Goal: Find specific fact: Find specific fact

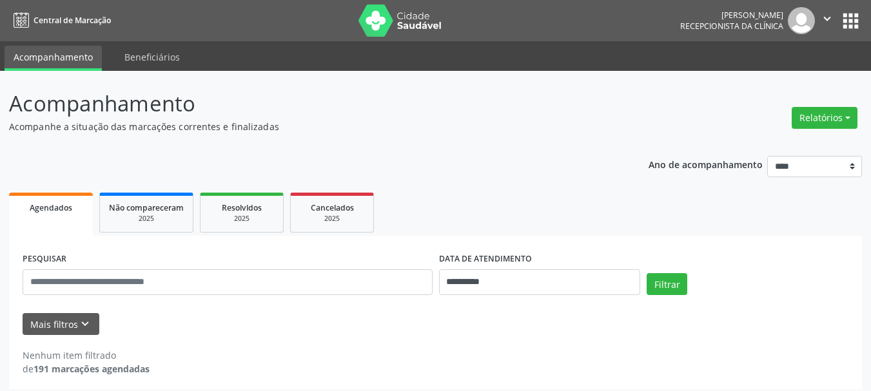
scroll to position [7, 0]
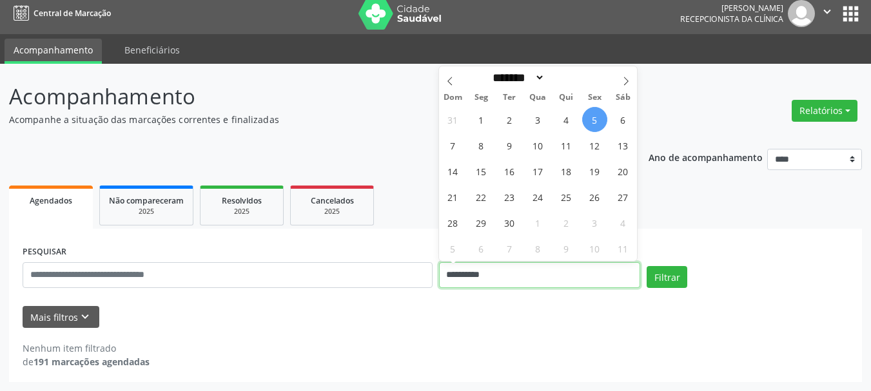
click at [541, 280] on input "**********" at bounding box center [540, 275] width 202 height 26
click at [596, 121] on span "5" at bounding box center [594, 119] width 25 height 25
type input "**********"
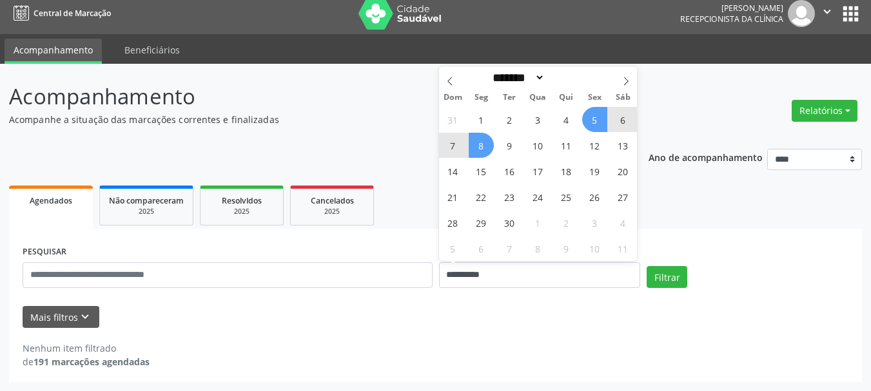
click at [487, 144] on span "8" at bounding box center [481, 145] width 25 height 25
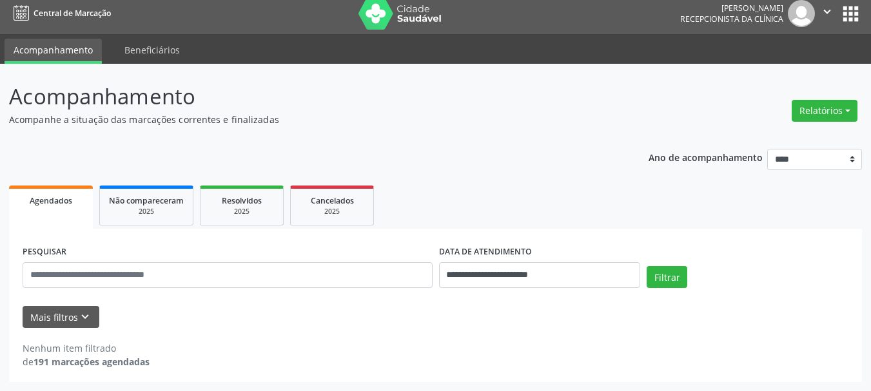
click at [487, 144] on div "**********" at bounding box center [435, 261] width 853 height 243
click at [654, 278] on button "Filtrar" at bounding box center [667, 277] width 41 height 22
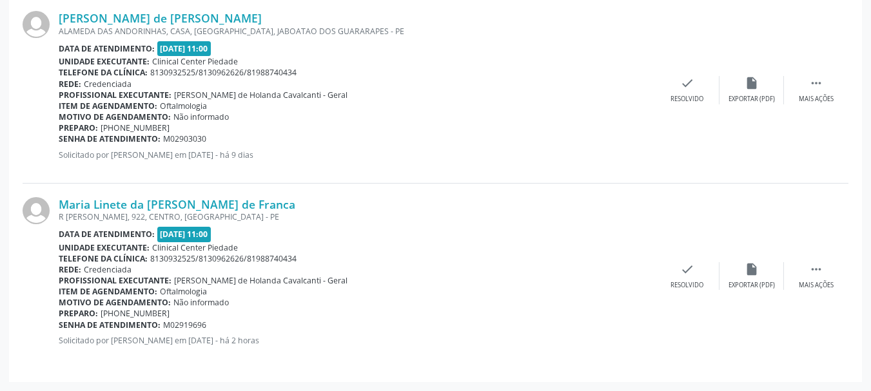
scroll to position [317, 0]
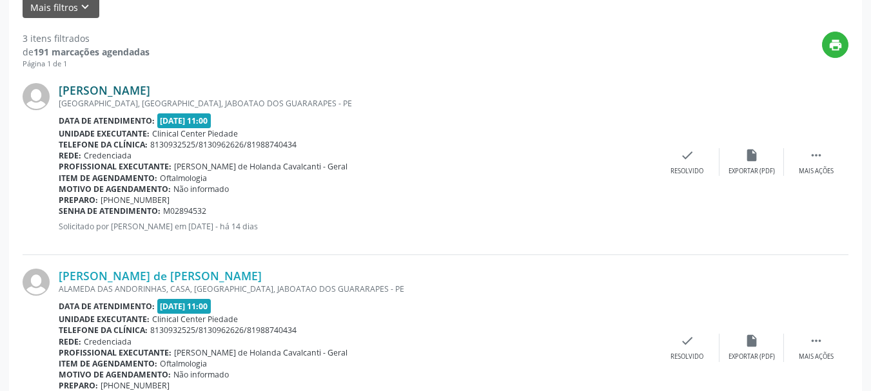
click at [88, 93] on link "[PERSON_NAME]" at bounding box center [105, 90] width 92 height 14
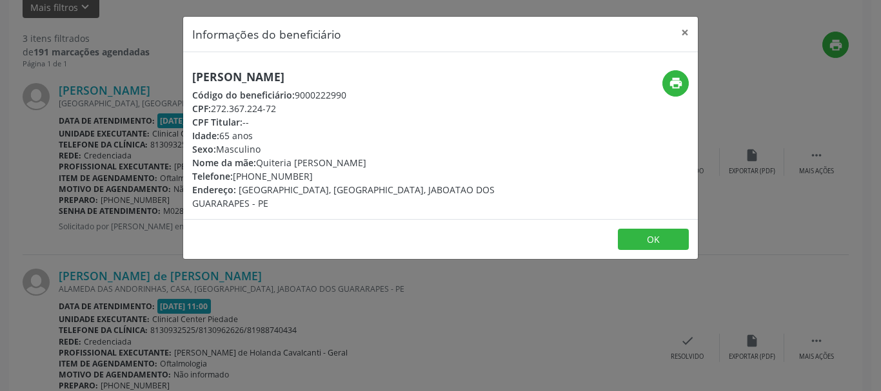
click at [194, 77] on h5 "[PERSON_NAME]" at bounding box center [354, 77] width 325 height 14
drag, startPoint x: 373, startPoint y: 97, endPoint x: 367, endPoint y: 90, distance: 8.8
click at [373, 92] on div "Código do beneficiário: 9000222990" at bounding box center [354, 95] width 325 height 14
click at [348, 77] on h5 "[PERSON_NAME]" at bounding box center [354, 77] width 325 height 14
click at [133, 88] on div "Informações do beneficiário × [PERSON_NAME] Código do beneficiário: 9000222990 …" at bounding box center [440, 195] width 881 height 391
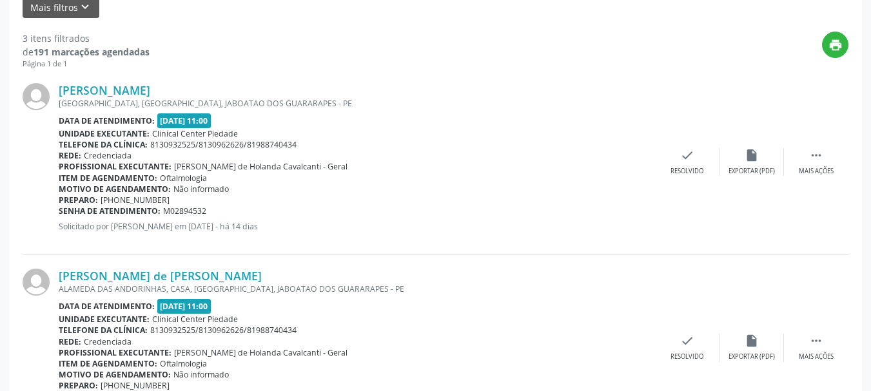
click at [133, 88] on link "[PERSON_NAME]" at bounding box center [105, 90] width 92 height 14
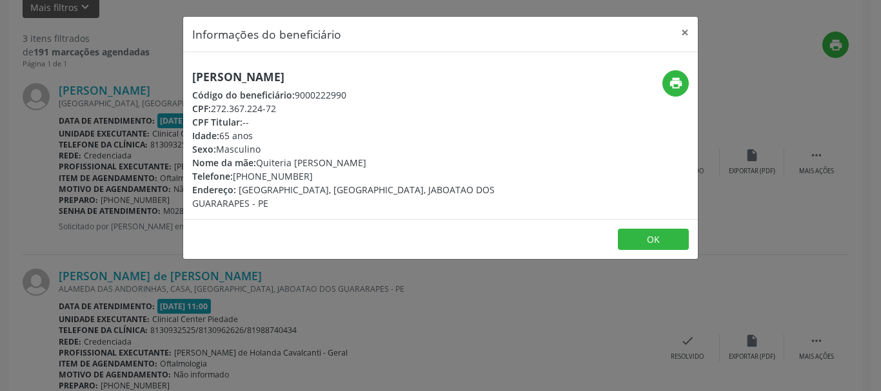
click at [195, 73] on h5 "[PERSON_NAME]" at bounding box center [354, 77] width 325 height 14
drag, startPoint x: 195, startPoint y: 73, endPoint x: 264, endPoint y: 76, distance: 69.0
click at [215, 75] on h5 "[PERSON_NAME]" at bounding box center [354, 77] width 325 height 14
drag, startPoint x: 264, startPoint y: 76, endPoint x: 310, endPoint y: 77, distance: 45.8
click at [310, 77] on h5 "[PERSON_NAME]" at bounding box center [354, 77] width 325 height 14
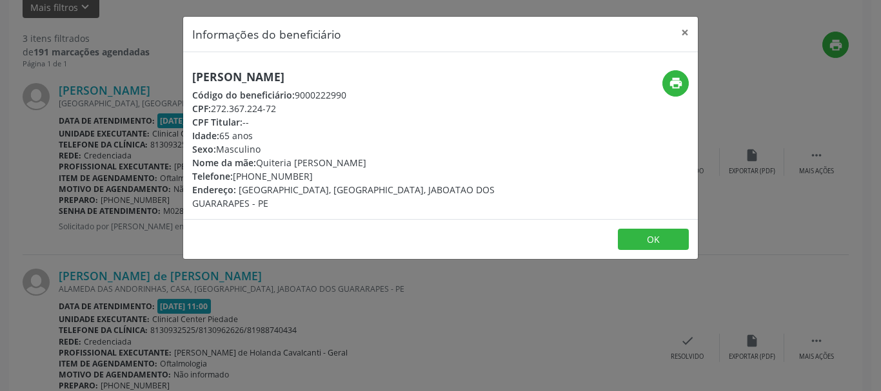
click at [382, 81] on h5 "[PERSON_NAME]" at bounding box center [354, 77] width 325 height 14
click at [193, 79] on h5 "[PERSON_NAME]" at bounding box center [354, 77] width 325 height 14
drag, startPoint x: 193, startPoint y: 79, endPoint x: 344, endPoint y: 76, distance: 151.5
click at [344, 76] on h5 "[PERSON_NAME]" at bounding box center [354, 77] width 325 height 14
copy h5 "[PERSON_NAME]"
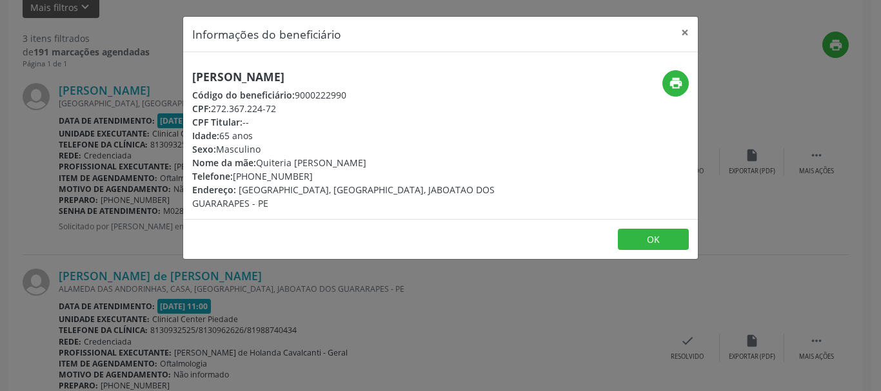
click at [295, 115] on div "CPF Titular: --" at bounding box center [354, 122] width 325 height 14
click at [302, 176] on div "Telefone: [PHONE_NUMBER]" at bounding box center [354, 177] width 325 height 14
click at [246, 168] on span "Nome da mãe:" at bounding box center [224, 163] width 64 height 12
drag, startPoint x: 236, startPoint y: 176, endPoint x: 254, endPoint y: 179, distance: 18.3
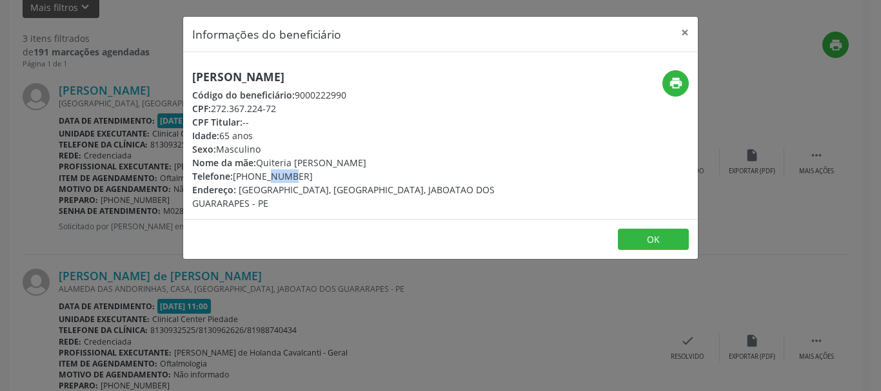
click at [252, 179] on div "Telefone: [PHONE_NUMBER]" at bounding box center [354, 177] width 325 height 14
click at [261, 180] on div "Telefone: [PHONE_NUMBER]" at bounding box center [354, 177] width 325 height 14
drag, startPoint x: 281, startPoint y: 180, endPoint x: 305, endPoint y: 179, distance: 23.9
click at [305, 179] on div "Telefone: [PHONE_NUMBER]" at bounding box center [354, 177] width 325 height 14
click at [309, 176] on div "Telefone: [PHONE_NUMBER]" at bounding box center [354, 177] width 325 height 14
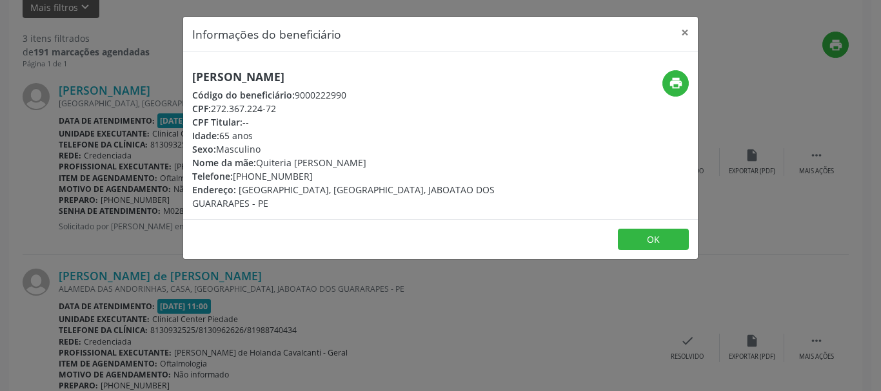
drag, startPoint x: 302, startPoint y: 176, endPoint x: 286, endPoint y: 176, distance: 16.1
click at [293, 176] on div "Telefone: [PHONE_NUMBER]" at bounding box center [354, 177] width 325 height 14
drag, startPoint x: 276, startPoint y: 176, endPoint x: 248, endPoint y: 176, distance: 28.4
click at [248, 176] on div "Telefone: [PHONE_NUMBER]" at bounding box center [354, 177] width 325 height 14
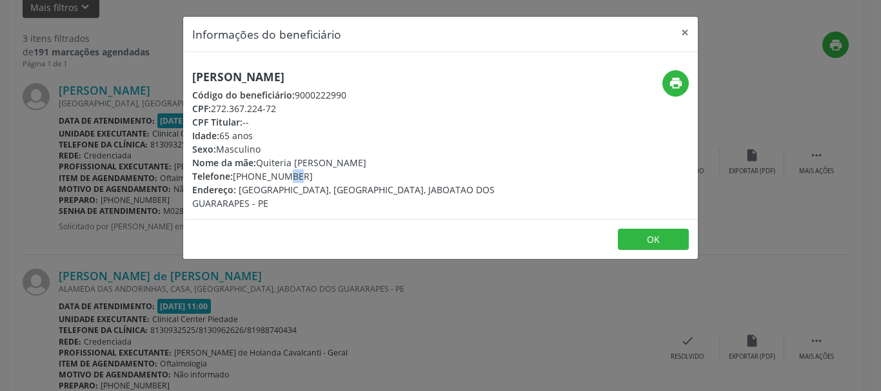
click at [248, 176] on div "Telefone: [PHONE_NUMBER]" at bounding box center [354, 177] width 325 height 14
click at [300, 175] on div "Telefone: [PHONE_NUMBER]" at bounding box center [354, 177] width 325 height 14
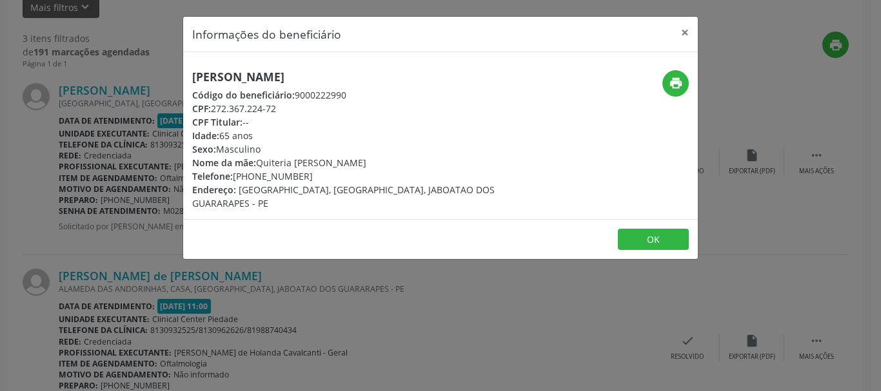
drag, startPoint x: 300, startPoint y: 175, endPoint x: 278, endPoint y: 175, distance: 22.6
click at [278, 175] on div "Telefone: [PHONE_NUMBER]" at bounding box center [354, 177] width 325 height 14
click at [246, 175] on div "Telefone: [PHONE_NUMBER]" at bounding box center [354, 177] width 325 height 14
click at [300, 177] on div "Telefone: [PHONE_NUMBER]" at bounding box center [354, 177] width 325 height 14
drag, startPoint x: 302, startPoint y: 175, endPoint x: 236, endPoint y: 173, distance: 65.8
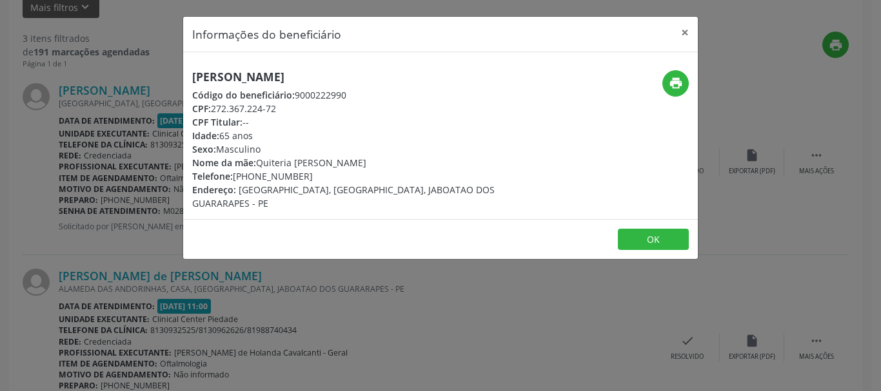
click at [236, 173] on div "Telefone: [PHONE_NUMBER]" at bounding box center [354, 177] width 325 height 14
click at [475, 112] on div "CPF: 272.367.224-72" at bounding box center [354, 109] width 325 height 14
drag, startPoint x: 233, startPoint y: 177, endPoint x: 362, endPoint y: 190, distance: 128.9
click at [362, 190] on div "[PERSON_NAME] Código do beneficiário: 9000222990 CPF: 272.367.224-72 CPF Titula…" at bounding box center [354, 140] width 325 height 140
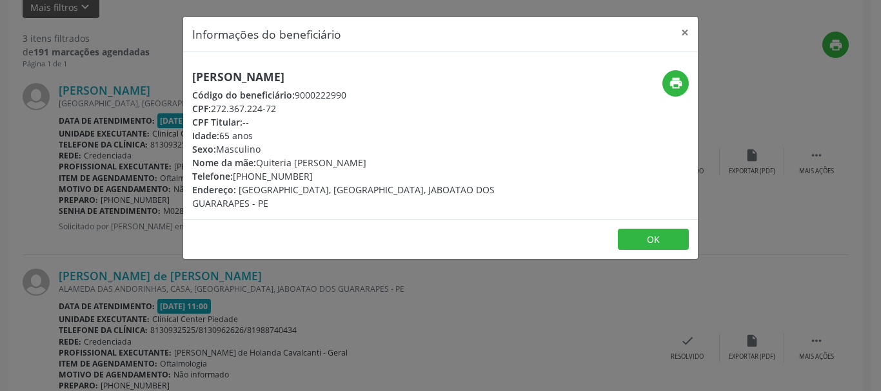
click at [362, 190] on span "[GEOGRAPHIC_DATA], [GEOGRAPHIC_DATA], JABOATAO DOS GUARARAPES - PE" at bounding box center [343, 197] width 302 height 26
drag, startPoint x: 362, startPoint y: 190, endPoint x: 324, endPoint y: 181, distance: 38.9
click at [324, 181] on div "[PERSON_NAME] Código do beneficiário: 9000222990 CPF: 272.367.224-72 CPF Titula…" at bounding box center [354, 140] width 325 height 140
click at [294, 177] on div "Telefone: [PHONE_NUMBER]" at bounding box center [354, 177] width 325 height 14
drag, startPoint x: 245, startPoint y: 175, endPoint x: 300, endPoint y: 178, distance: 55.5
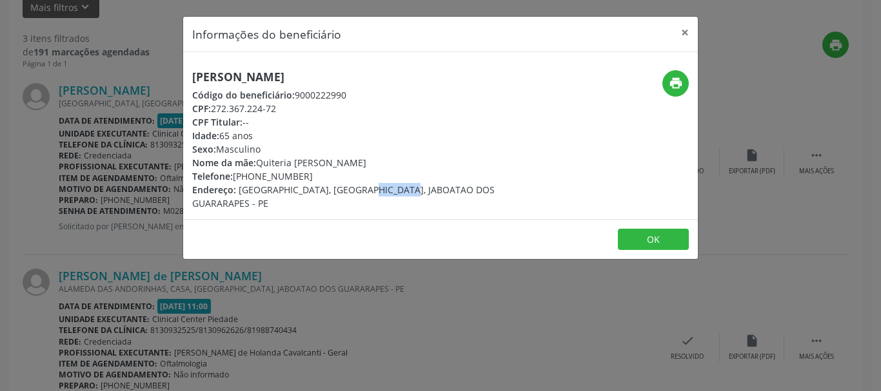
click at [300, 178] on div "Telefone: [PHONE_NUMBER]" at bounding box center [354, 177] width 325 height 14
click at [213, 106] on div "CPF: 272.367.224-72" at bounding box center [354, 109] width 325 height 14
drag, startPoint x: 213, startPoint y: 106, endPoint x: 262, endPoint y: 111, distance: 48.6
click at [250, 109] on div "CPF: 272.367.224-72" at bounding box center [354, 109] width 325 height 14
click at [256, 110] on div "CPF: 272.367.224-72" at bounding box center [354, 109] width 325 height 14
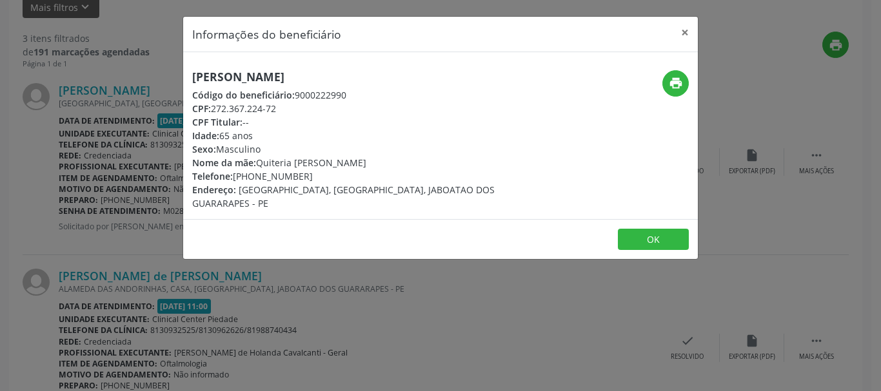
click at [279, 113] on div "CPF: 272.367.224-72" at bounding box center [354, 109] width 325 height 14
drag, startPoint x: 277, startPoint y: 109, endPoint x: 266, endPoint y: 106, distance: 10.6
click at [268, 106] on div "CPF: 272.367.224-72" at bounding box center [354, 109] width 325 height 14
click at [247, 106] on div "CPF: 272.367.224-72" at bounding box center [354, 109] width 325 height 14
click at [224, 104] on div "CPF: 272.367.224-72" at bounding box center [354, 109] width 325 height 14
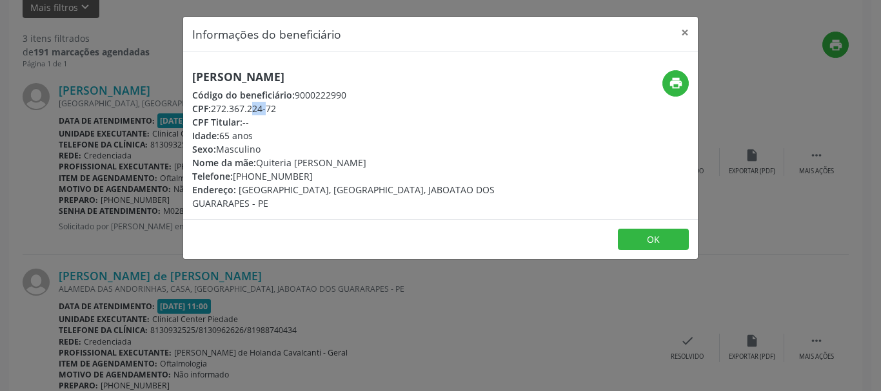
click at [223, 104] on div "CPF: 272.367.224-72" at bounding box center [354, 109] width 325 height 14
click at [291, 128] on div "CPF Titular: --" at bounding box center [354, 122] width 325 height 14
click at [213, 108] on div "CPF: 272.367.224-72" at bounding box center [354, 109] width 325 height 14
drag, startPoint x: 213, startPoint y: 108, endPoint x: 226, endPoint y: 110, distance: 13.0
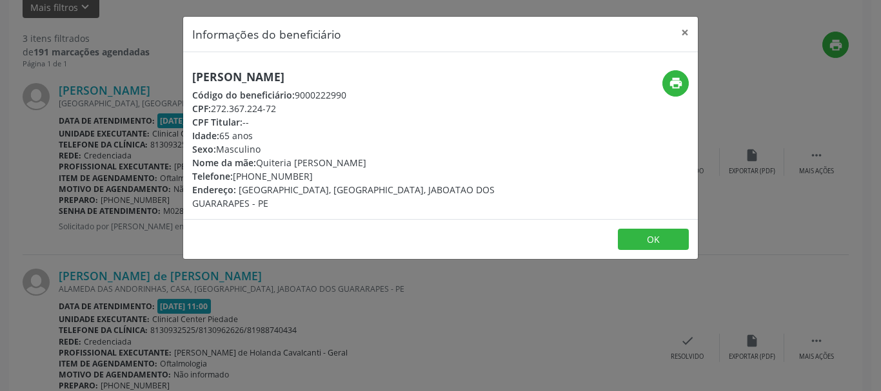
click at [224, 109] on div "CPF: 272.367.224-72" at bounding box center [354, 109] width 325 height 14
click at [251, 111] on div "CPF: 272.367.224-72" at bounding box center [354, 109] width 325 height 14
drag, startPoint x: 277, startPoint y: 111, endPoint x: 223, endPoint y: 104, distance: 54.0
click at [234, 105] on div "CPF: 272.367.224-72" at bounding box center [354, 109] width 325 height 14
click at [220, 102] on div "CPF: 272.367.224-72" at bounding box center [354, 109] width 325 height 14
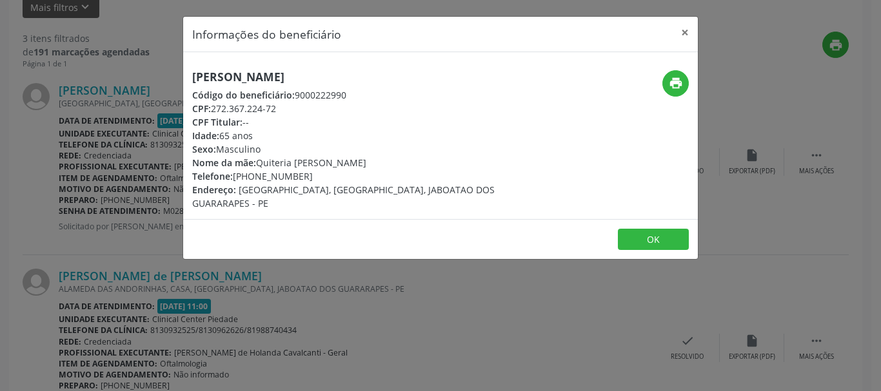
click at [211, 104] on span "CPF:" at bounding box center [201, 108] width 19 height 12
drag, startPoint x: 213, startPoint y: 108, endPoint x: 221, endPoint y: 109, distance: 8.5
click at [220, 109] on div "CPF: 272.367.224-72" at bounding box center [354, 109] width 325 height 14
click at [270, 115] on div "CPF Titular: --" at bounding box center [354, 122] width 325 height 14
drag, startPoint x: 213, startPoint y: 110, endPoint x: 286, endPoint y: 113, distance: 73.6
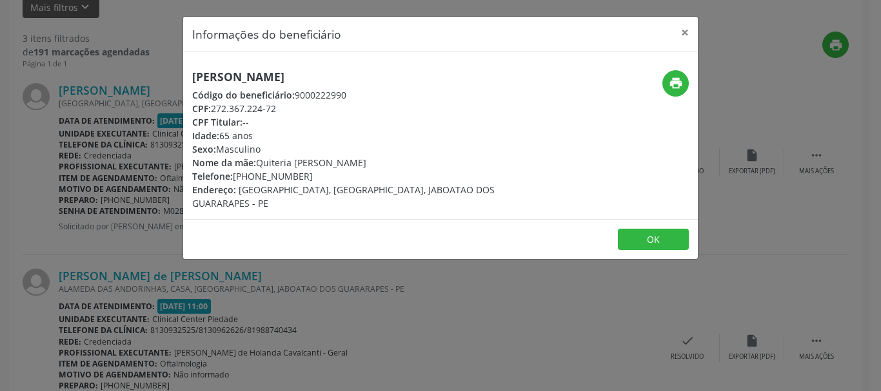
click at [286, 113] on div "CPF: 272.367.224-72" at bounding box center [354, 109] width 325 height 14
copy div "272.367.224-72"
click at [654, 240] on button "OK" at bounding box center [653, 240] width 71 height 22
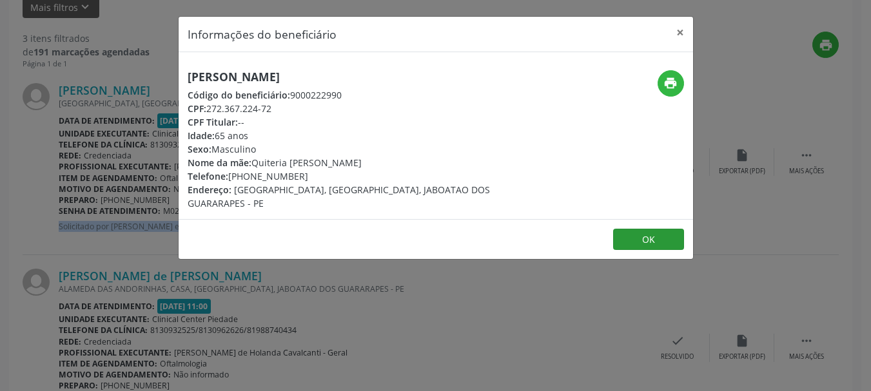
click at [645, 240] on div "[PERSON_NAME] [GEOGRAPHIC_DATA], PRAZERES, JABOATAO DOS GUARARAPES - PE Data de…" at bounding box center [352, 162] width 587 height 158
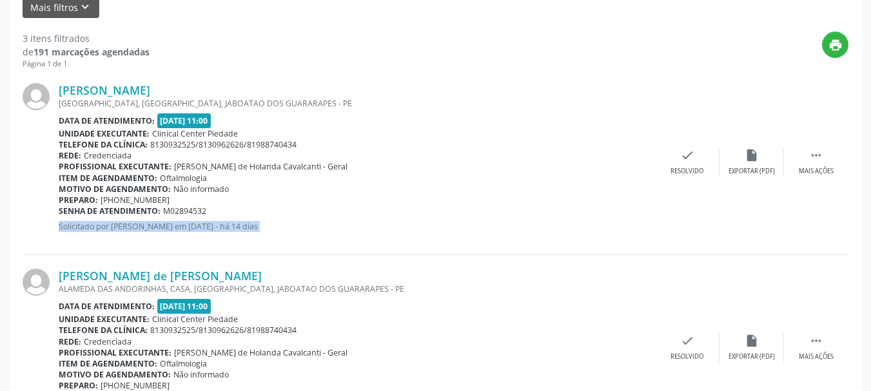
scroll to position [446, 0]
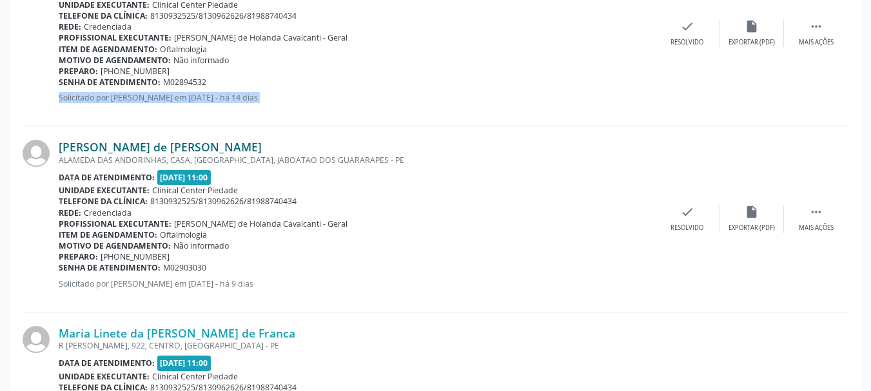
click at [246, 150] on link "[PERSON_NAME] de [PERSON_NAME]" at bounding box center [160, 147] width 203 height 14
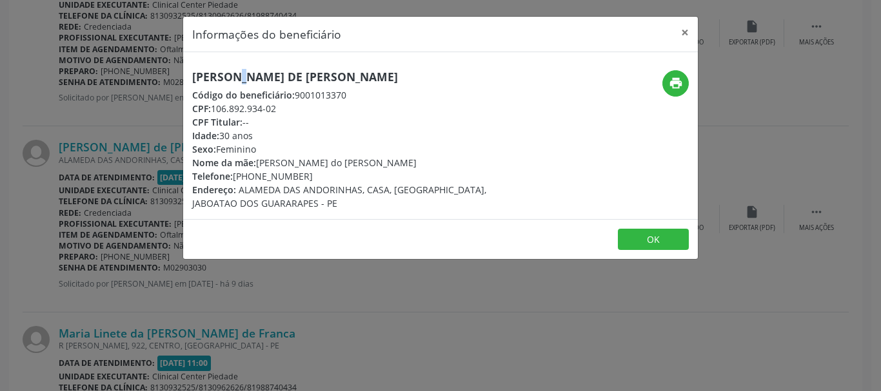
drag, startPoint x: 192, startPoint y: 79, endPoint x: 199, endPoint y: 79, distance: 7.1
click at [198, 79] on h5 "[PERSON_NAME] de [PERSON_NAME]" at bounding box center [354, 77] width 325 height 14
drag, startPoint x: 432, startPoint y: 78, endPoint x: 188, endPoint y: 65, distance: 244.6
click at [188, 65] on div "[PERSON_NAME] de [PERSON_NAME] Código do beneficiário: 9001013370 CPF: 106.892.…" at bounding box center [440, 135] width 514 height 167
copy h5 "[PERSON_NAME] de [PERSON_NAME]"
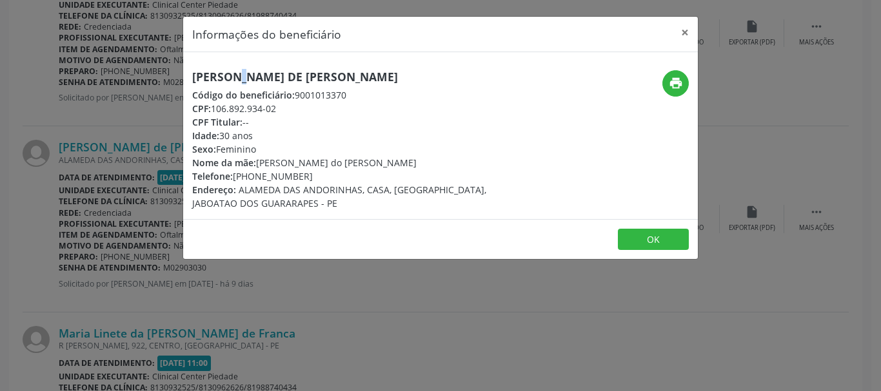
copy h5 "[PERSON_NAME] de [PERSON_NAME]"
click at [239, 176] on div "Telefone: [PHONE_NUMBER]" at bounding box center [354, 177] width 325 height 14
click at [235, 176] on div "Telefone: [PHONE_NUMBER]" at bounding box center [354, 177] width 325 height 14
drag, startPoint x: 235, startPoint y: 176, endPoint x: 266, endPoint y: 177, distance: 31.6
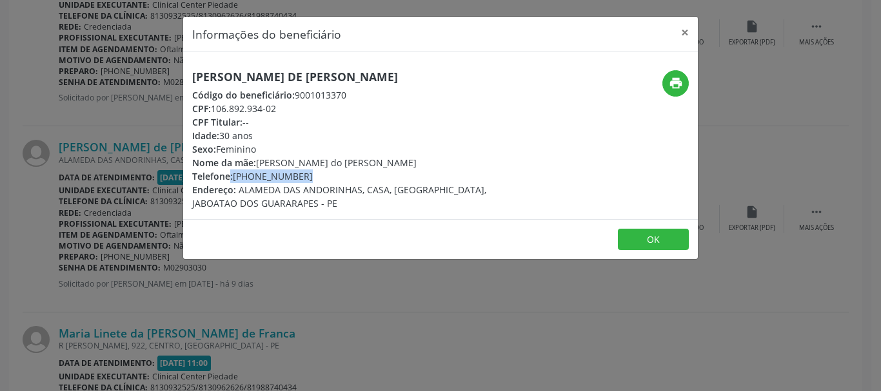
click at [251, 177] on div "Telefone: [PHONE_NUMBER]" at bounding box center [354, 177] width 325 height 14
click at [280, 177] on div "Telefone: [PHONE_NUMBER]" at bounding box center [354, 177] width 325 height 14
drag, startPoint x: 235, startPoint y: 173, endPoint x: 302, endPoint y: 174, distance: 67.7
click at [302, 174] on div "Telefone: [PHONE_NUMBER]" at bounding box center [354, 177] width 325 height 14
copy div "[PHONE_NUMBER]"
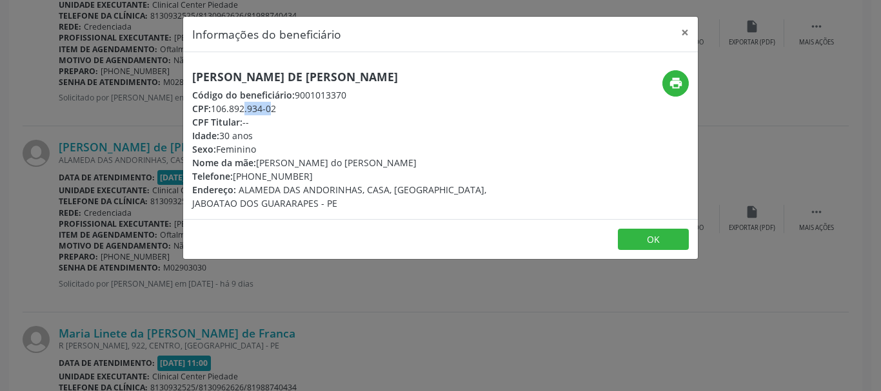
drag, startPoint x: 214, startPoint y: 111, endPoint x: 267, endPoint y: 110, distance: 52.9
click at [257, 112] on div "CPF: 106.892.934-02" at bounding box center [354, 109] width 325 height 14
click at [277, 110] on div "CPF: 106.892.934-02" at bounding box center [354, 109] width 325 height 14
click at [213, 104] on div "CPF: 106.892.934-02" at bounding box center [354, 109] width 325 height 14
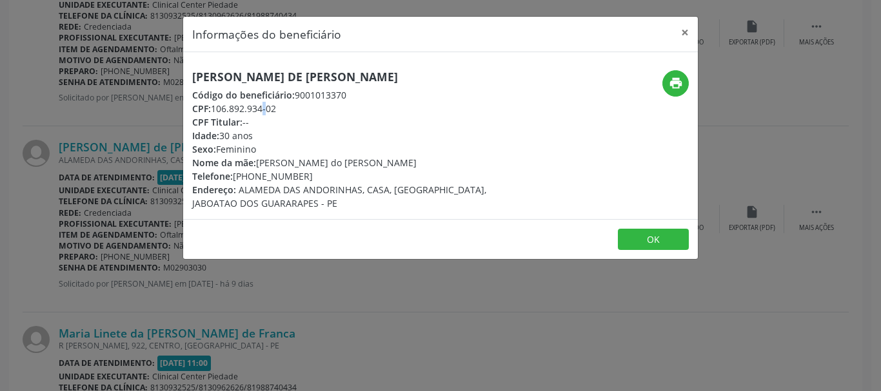
click at [234, 106] on div "CPF: 106.892.934-02" at bounding box center [354, 109] width 325 height 14
click at [211, 107] on span "CPF:" at bounding box center [201, 108] width 19 height 12
click at [213, 110] on div "CPF: 106.892.934-02" at bounding box center [354, 109] width 325 height 14
drag, startPoint x: 213, startPoint y: 110, endPoint x: 265, endPoint y: 113, distance: 52.4
click at [265, 113] on div "CPF: 106.892.934-02" at bounding box center [354, 109] width 325 height 14
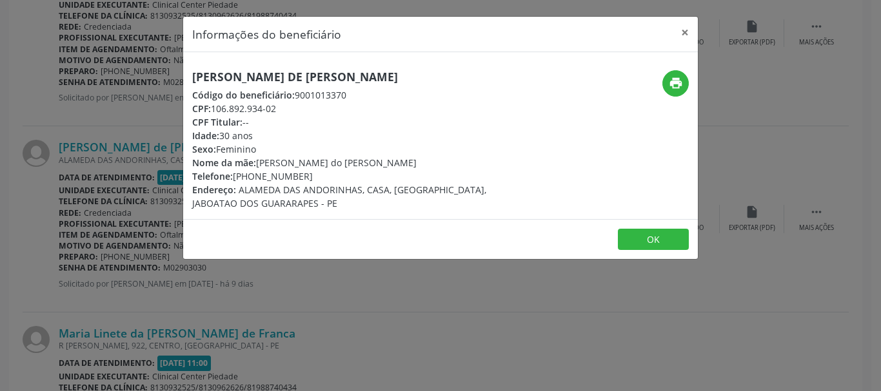
click at [279, 111] on div "CPF: 106.892.934-02" at bounding box center [354, 109] width 325 height 14
drag, startPoint x: 275, startPoint y: 110, endPoint x: 213, endPoint y: 105, distance: 62.0
click at [213, 105] on div "CPF: 106.892.934-02" at bounding box center [354, 109] width 325 height 14
copy div "106.892.934-02"
click at [658, 245] on button "OK" at bounding box center [653, 240] width 71 height 22
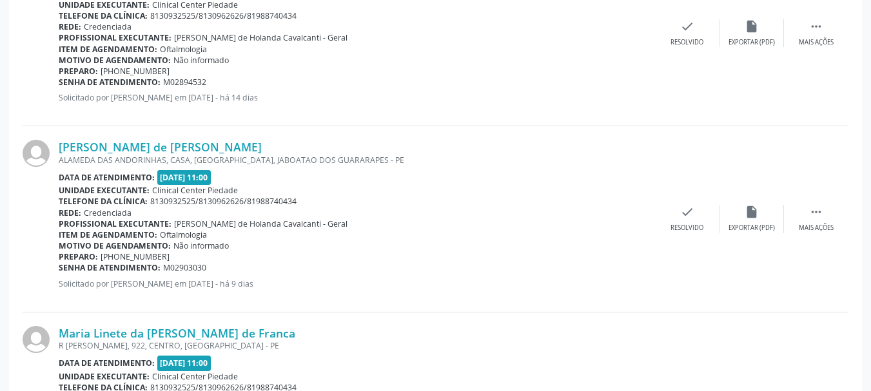
scroll to position [575, 0]
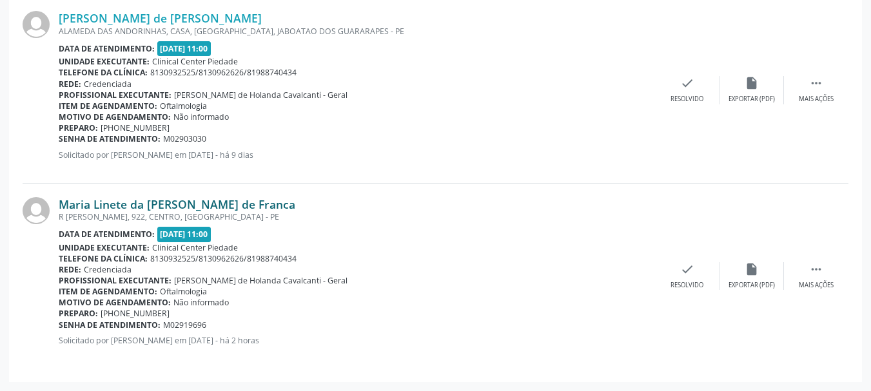
click at [68, 202] on link "Maria Linete da [PERSON_NAME] de Franca" at bounding box center [177, 204] width 237 height 14
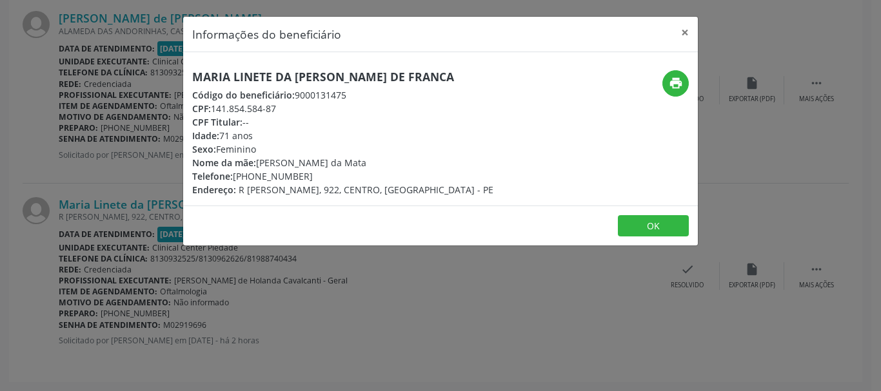
click at [439, 76] on h5 "Maria Linete da [PERSON_NAME] de Franca" at bounding box center [342, 77] width 301 height 14
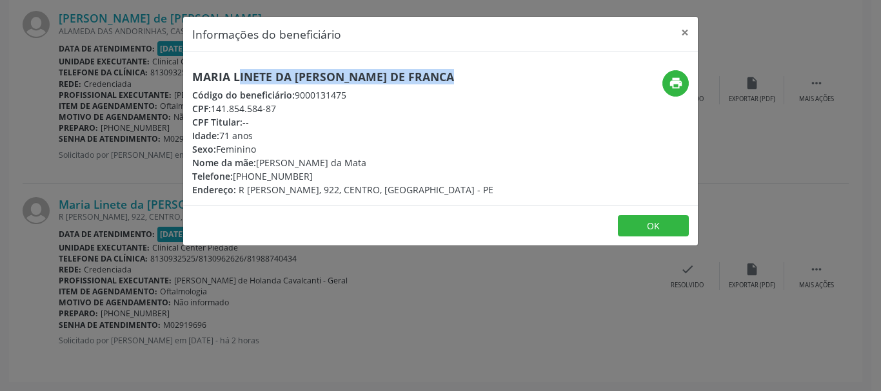
click at [439, 76] on h5 "Maria Linete da [PERSON_NAME] de Franca" at bounding box center [342, 77] width 301 height 14
copy div "Maria Linete da [PERSON_NAME] de Franca"
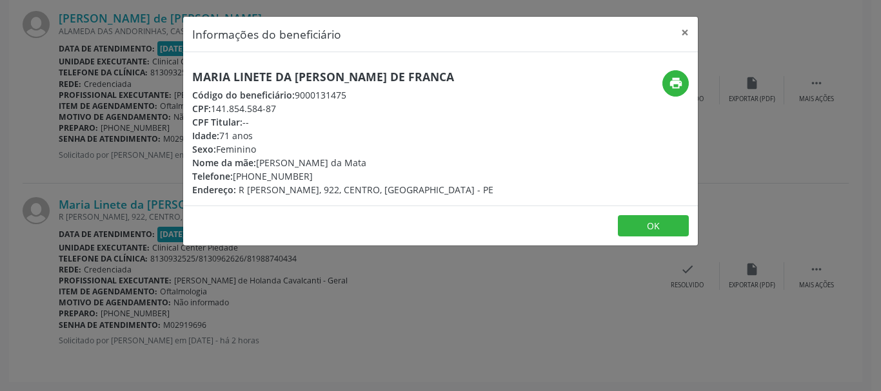
click at [233, 176] on span "Telefone:" at bounding box center [212, 176] width 41 height 12
click at [240, 176] on div "Telefone: [PHONE_NUMBER]" at bounding box center [342, 177] width 301 height 14
drag, startPoint x: 233, startPoint y: 175, endPoint x: 308, endPoint y: 177, distance: 74.8
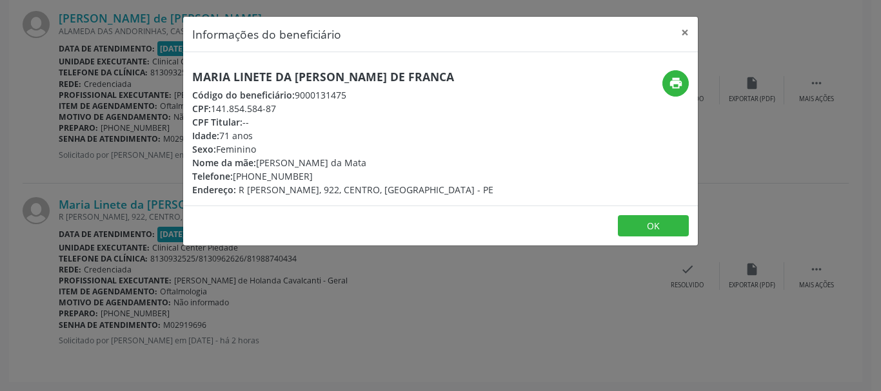
click at [308, 177] on div "Telefone: [PHONE_NUMBER]" at bounding box center [342, 177] width 301 height 14
copy div "[PHONE_NUMBER]"
click at [215, 110] on div "CPF: 141.854.584-87" at bounding box center [342, 109] width 301 height 14
drag, startPoint x: 213, startPoint y: 106, endPoint x: 277, endPoint y: 111, distance: 64.7
click at [277, 111] on div "CPF: 141.854.584-87" at bounding box center [342, 109] width 301 height 14
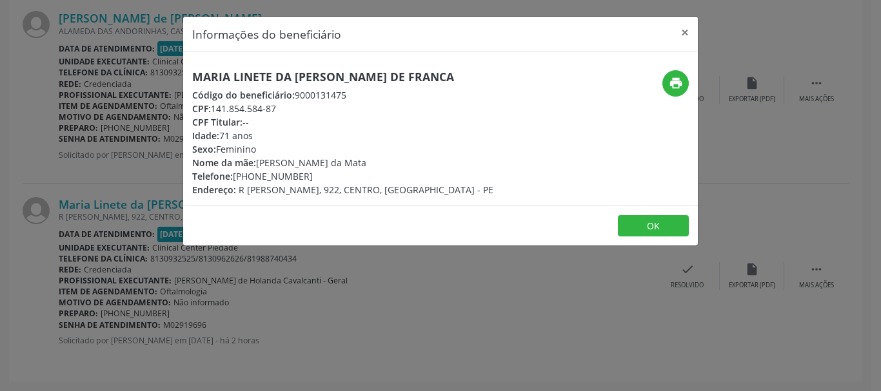
copy div "141.854.584-87"
click at [638, 235] on button "OK" at bounding box center [653, 226] width 71 height 22
